Goal: Task Accomplishment & Management: Manage account settings

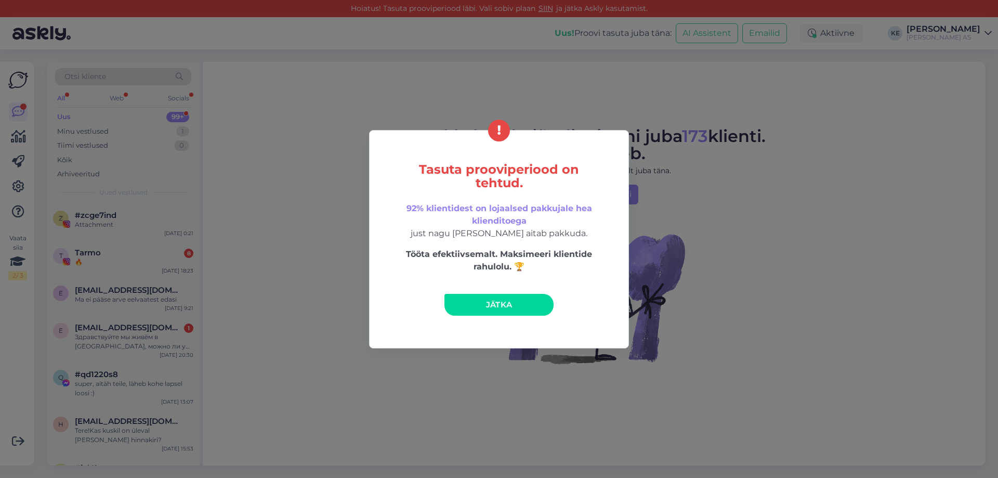
click at [498, 300] on span "Jätka" at bounding box center [499, 304] width 27 height 10
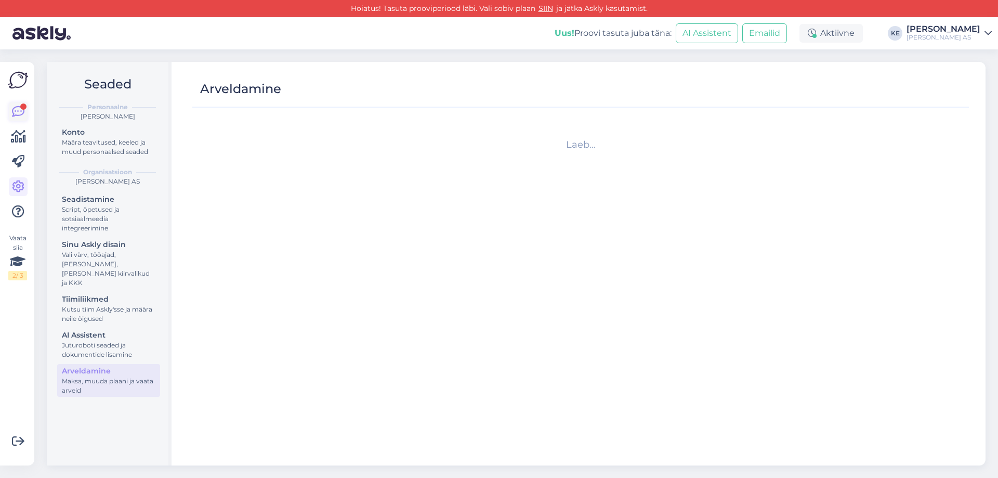
click at [18, 110] on icon at bounding box center [18, 112] width 12 height 12
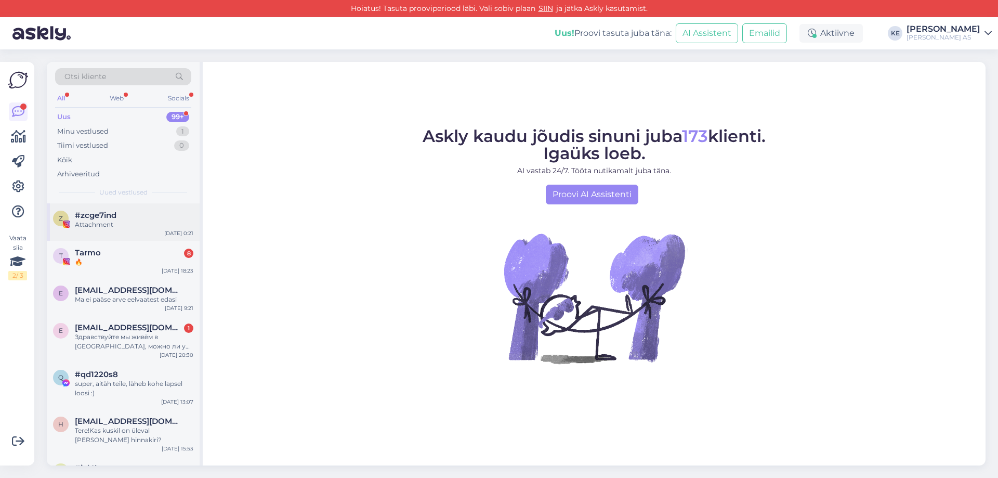
click at [114, 225] on div "Attachment" at bounding box center [134, 224] width 119 height 9
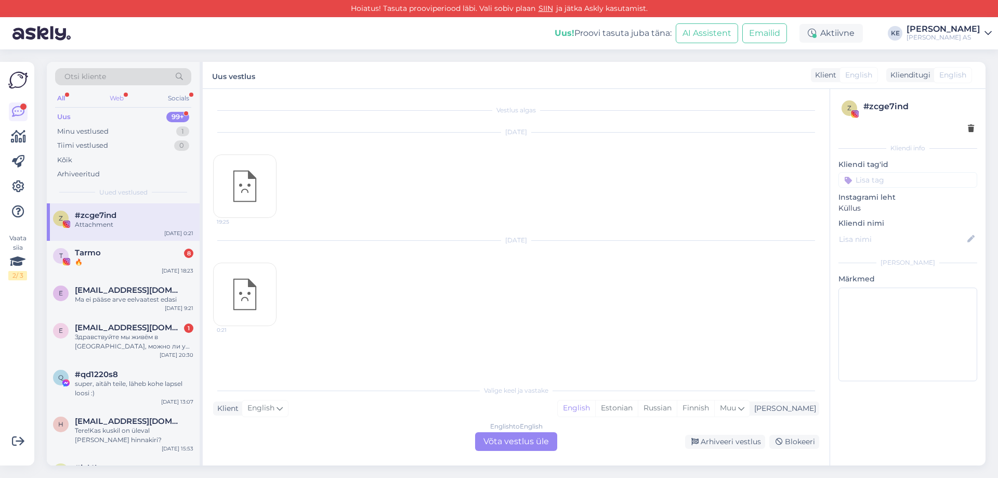
click at [112, 92] on div "Web" at bounding box center [117, 98] width 18 height 14
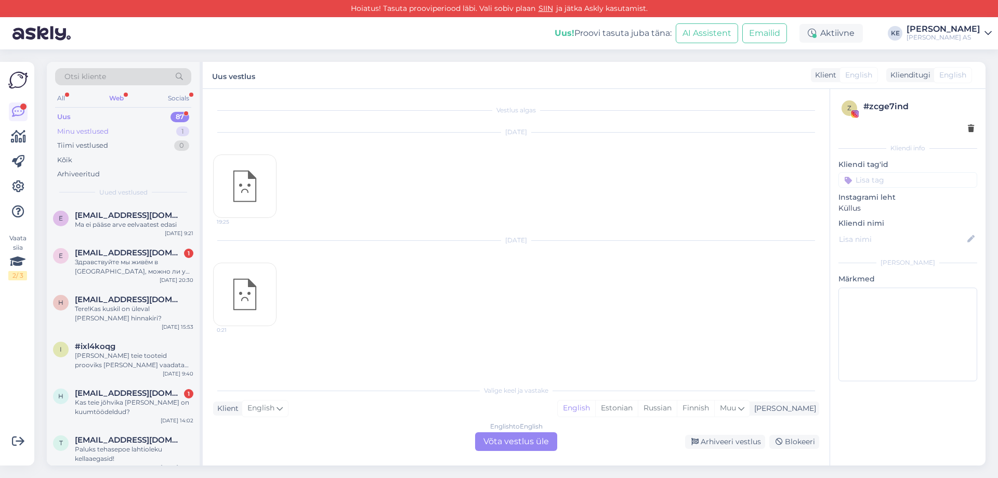
click at [115, 131] on div "Minu vestlused 1" at bounding box center [123, 131] width 136 height 15
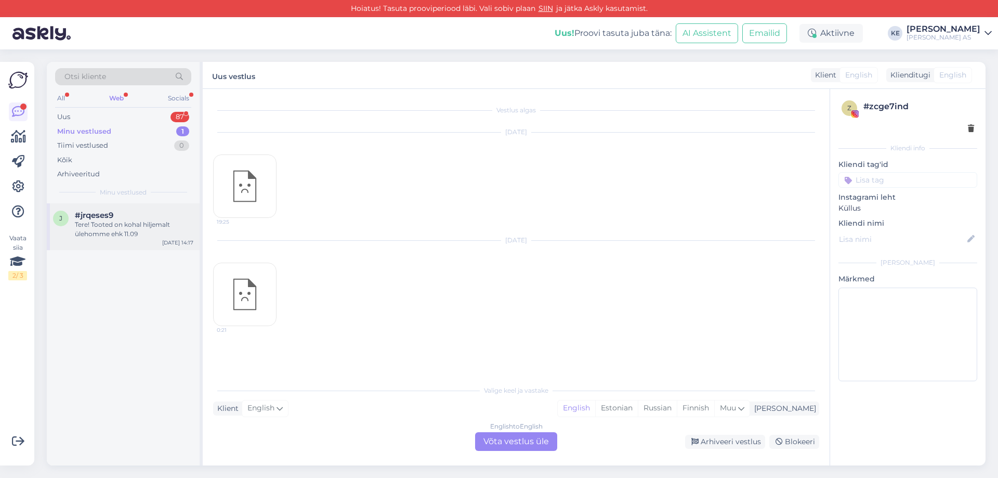
click at [135, 228] on div "Tere! Tooted on kohal hiljemalt ülehomme ehk 11.09" at bounding box center [134, 229] width 119 height 19
